Goal: Information Seeking & Learning: Learn about a topic

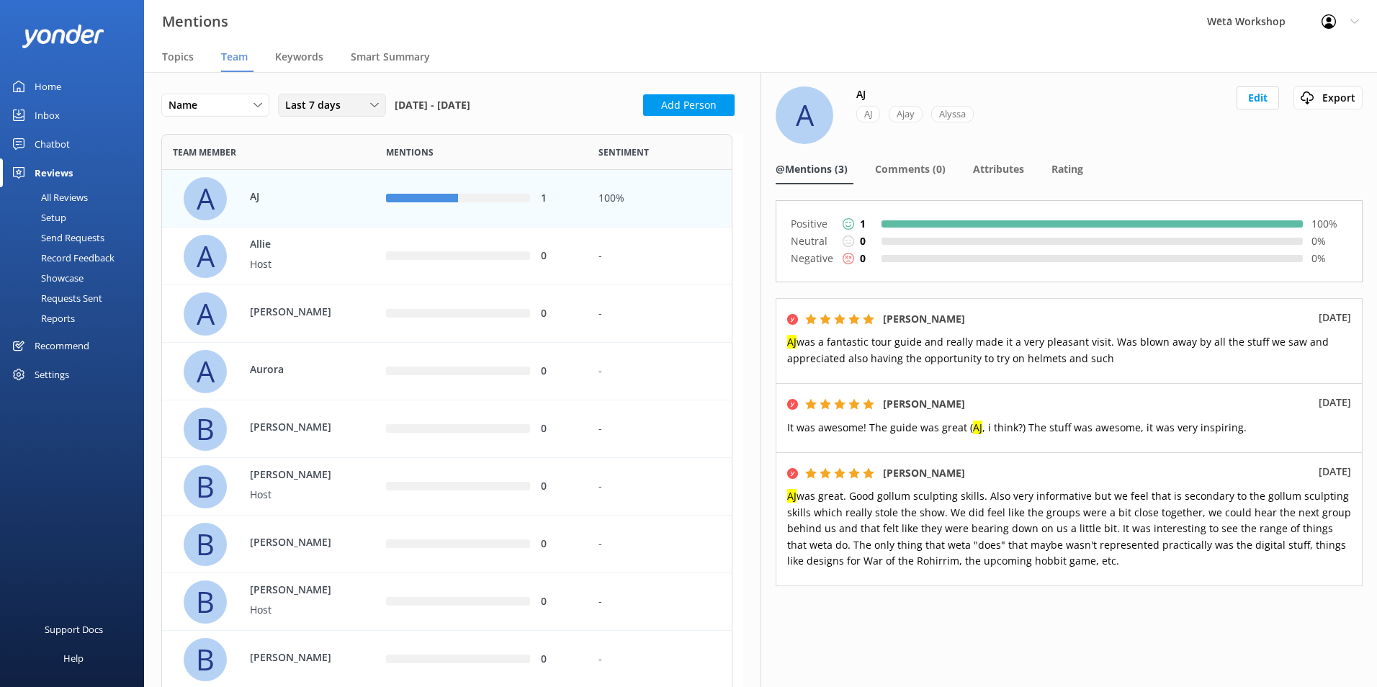
click at [328, 100] on span "Last 7 days" at bounding box center [317, 105] width 64 height 16
click at [326, 220] on div "Last 180 days" at bounding box center [314, 222] width 56 height 14
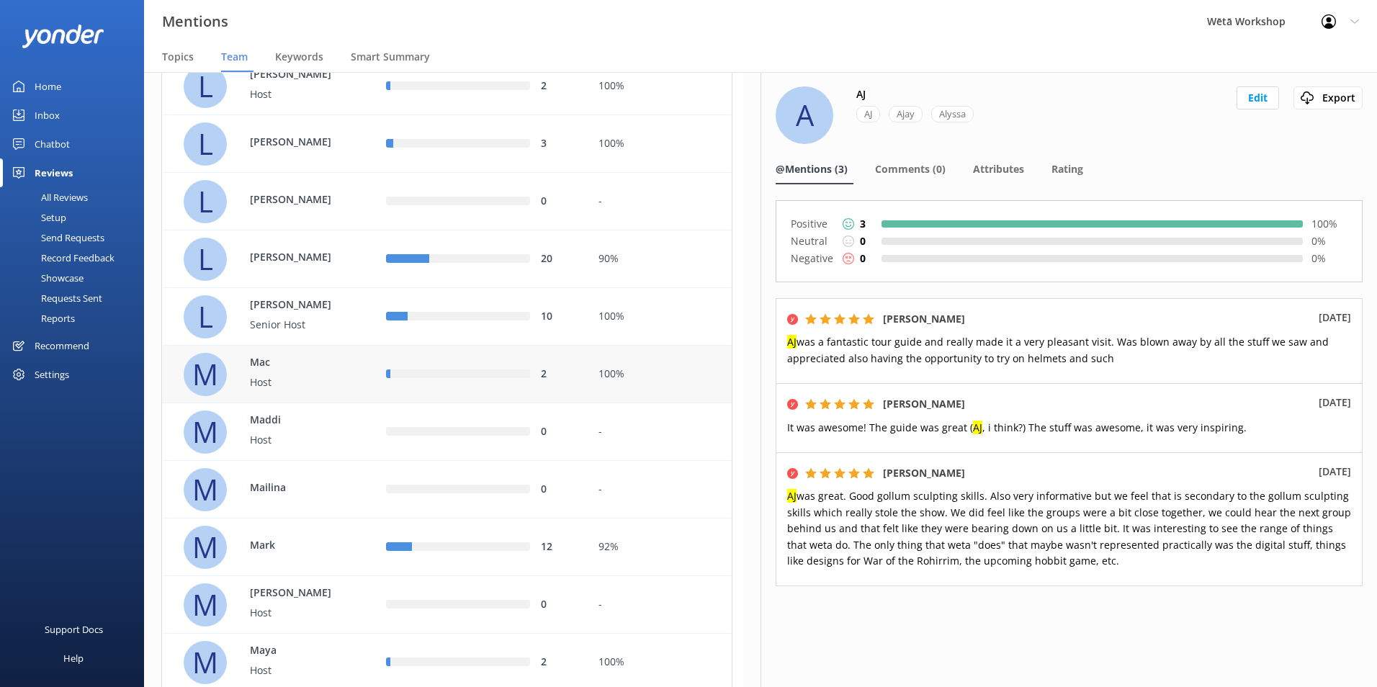
scroll to position [2017, 0]
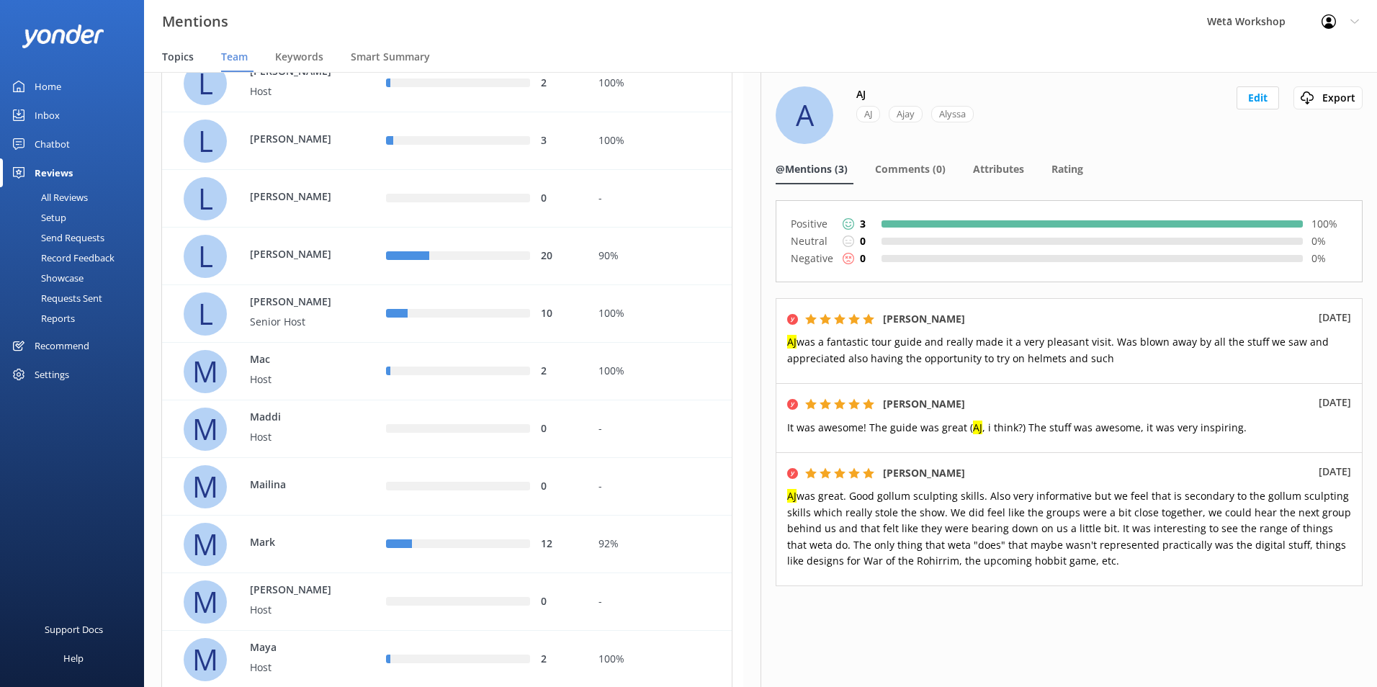
click at [190, 57] on span "Topics" at bounding box center [178, 57] width 32 height 14
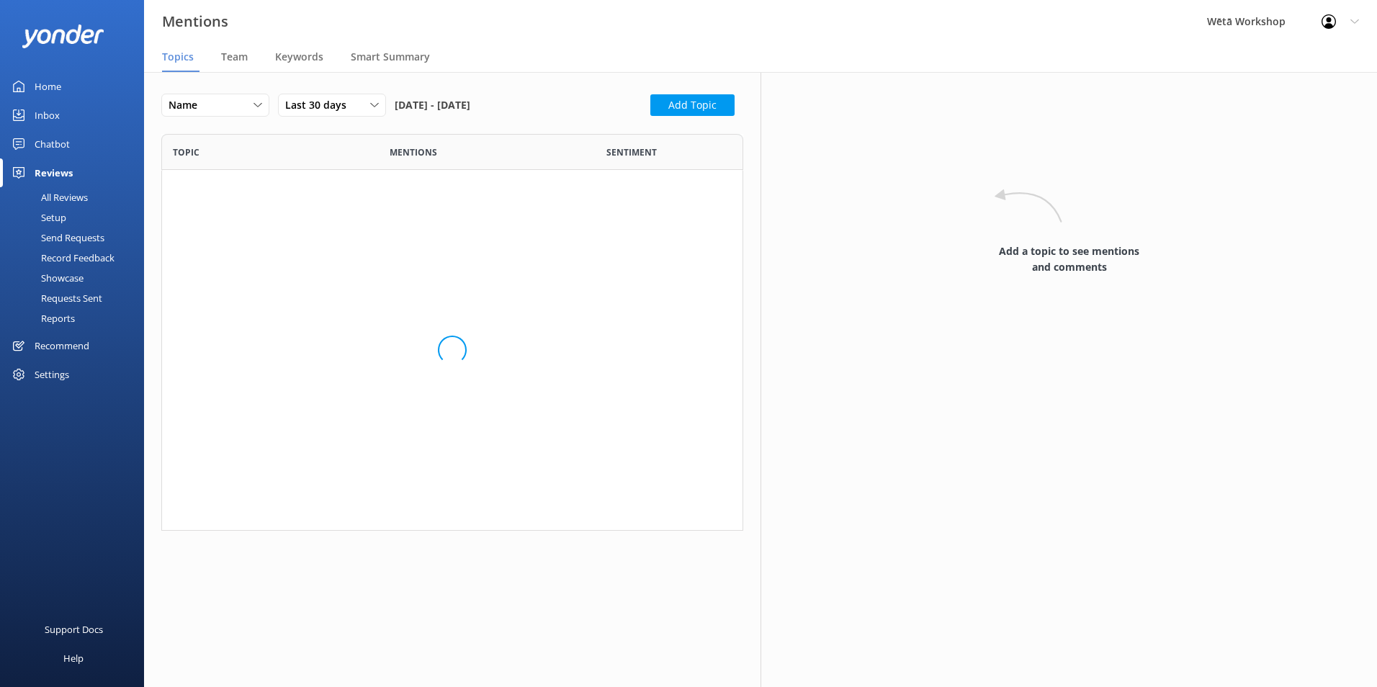
scroll to position [1582, 560]
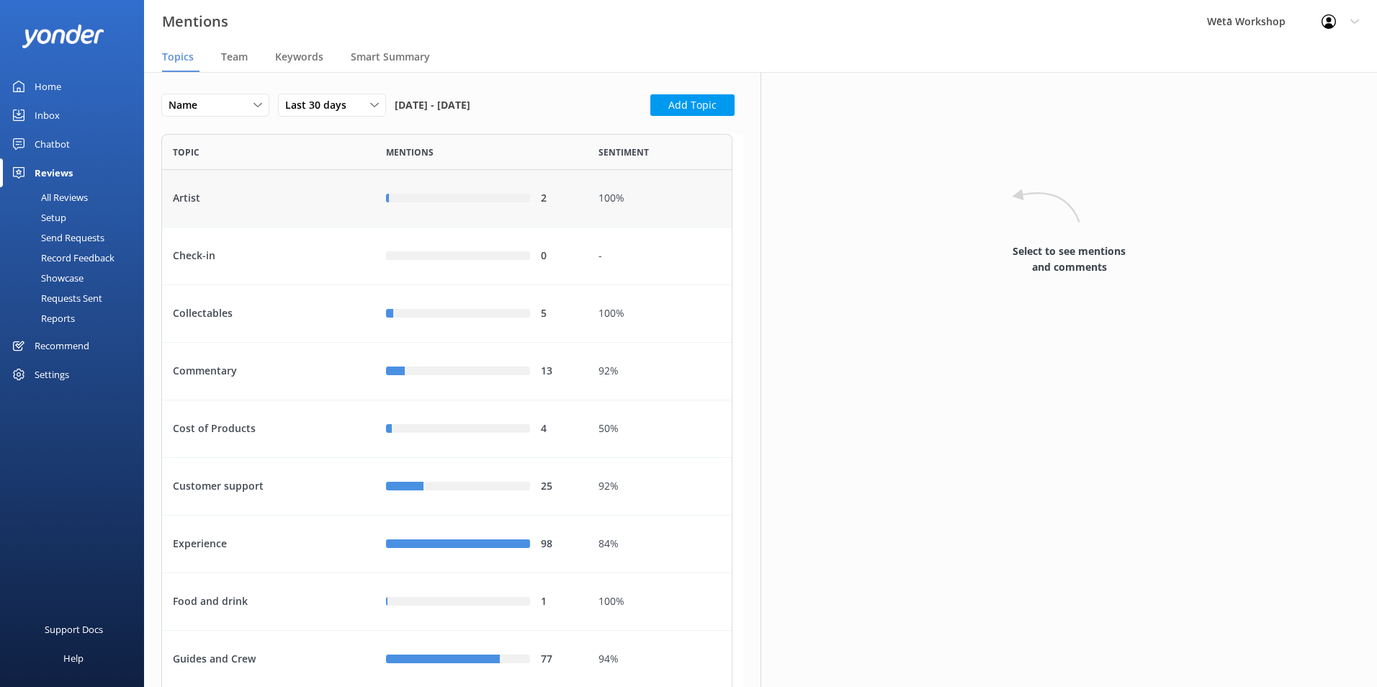
click at [308, 195] on div "Artist" at bounding box center [268, 199] width 213 height 58
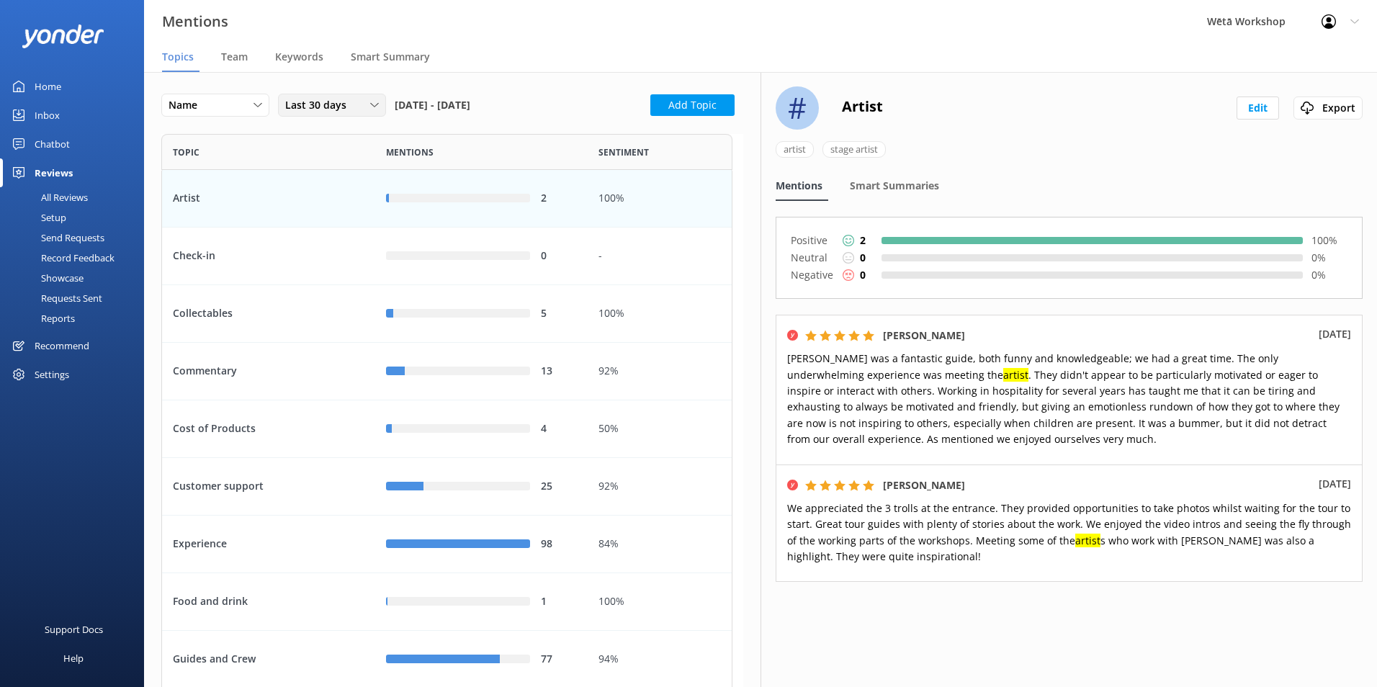
click at [346, 100] on span "Last 30 days" at bounding box center [320, 105] width 70 height 16
click at [332, 218] on div "Last 180 days" at bounding box center [314, 222] width 56 height 14
click at [683, 215] on div "68%" at bounding box center [660, 199] width 144 height 58
click at [494, 201] on div "row" at bounding box center [462, 198] width 138 height 9
click at [457, 264] on div "2" at bounding box center [482, 256] width 192 height 16
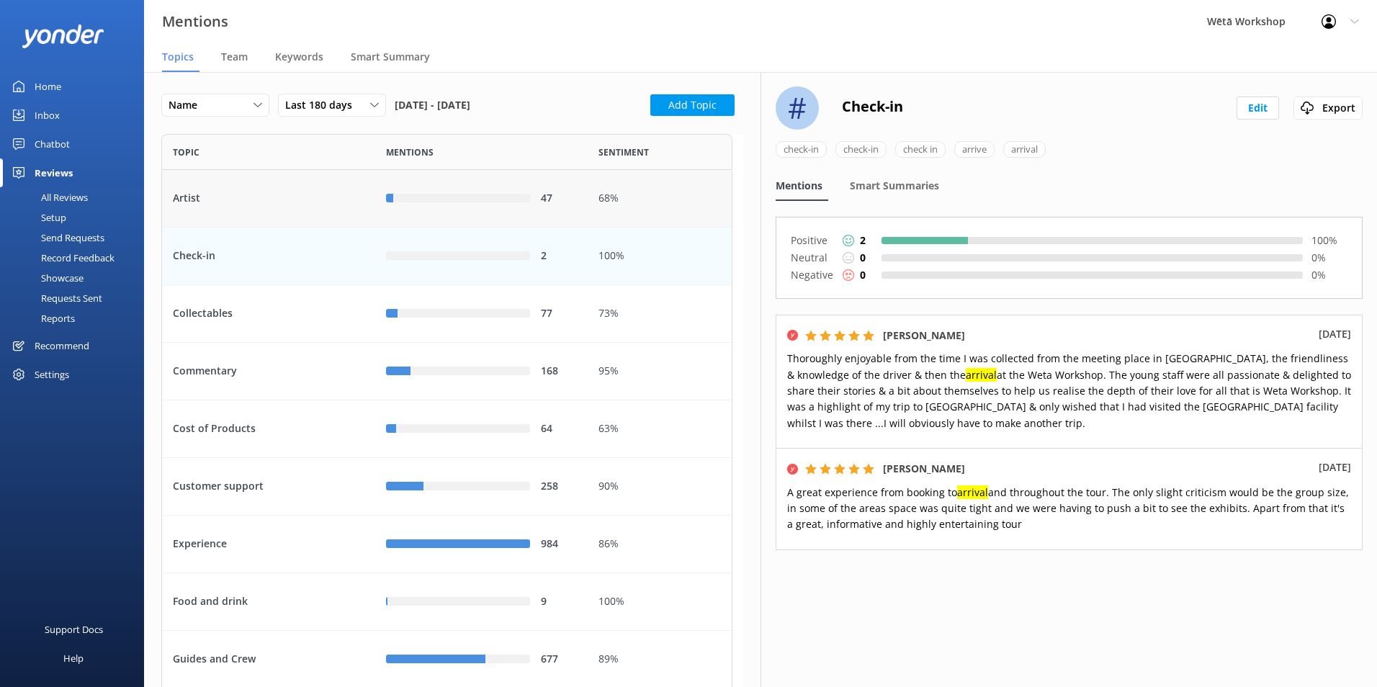
click at [275, 204] on div "Artist" at bounding box center [268, 199] width 213 height 58
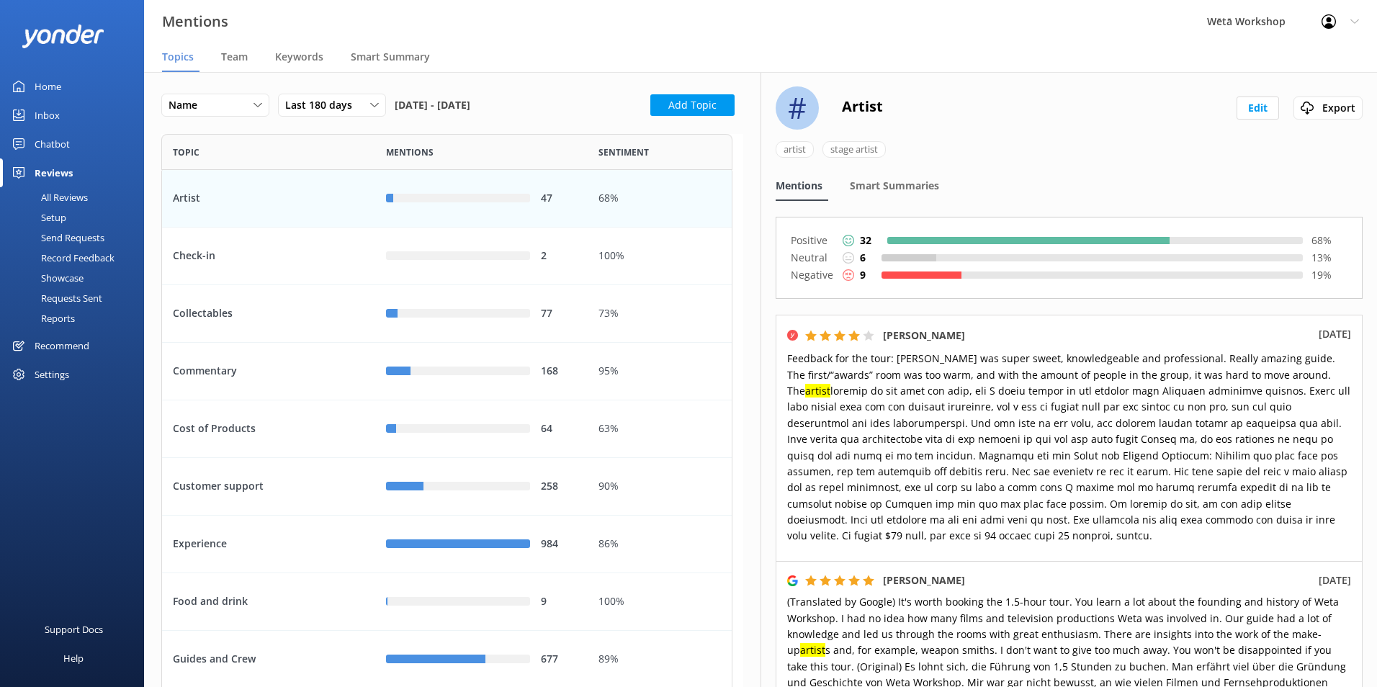
click at [52, 89] on div "Home" at bounding box center [48, 86] width 27 height 29
